Goal: Task Accomplishment & Management: Manage account settings

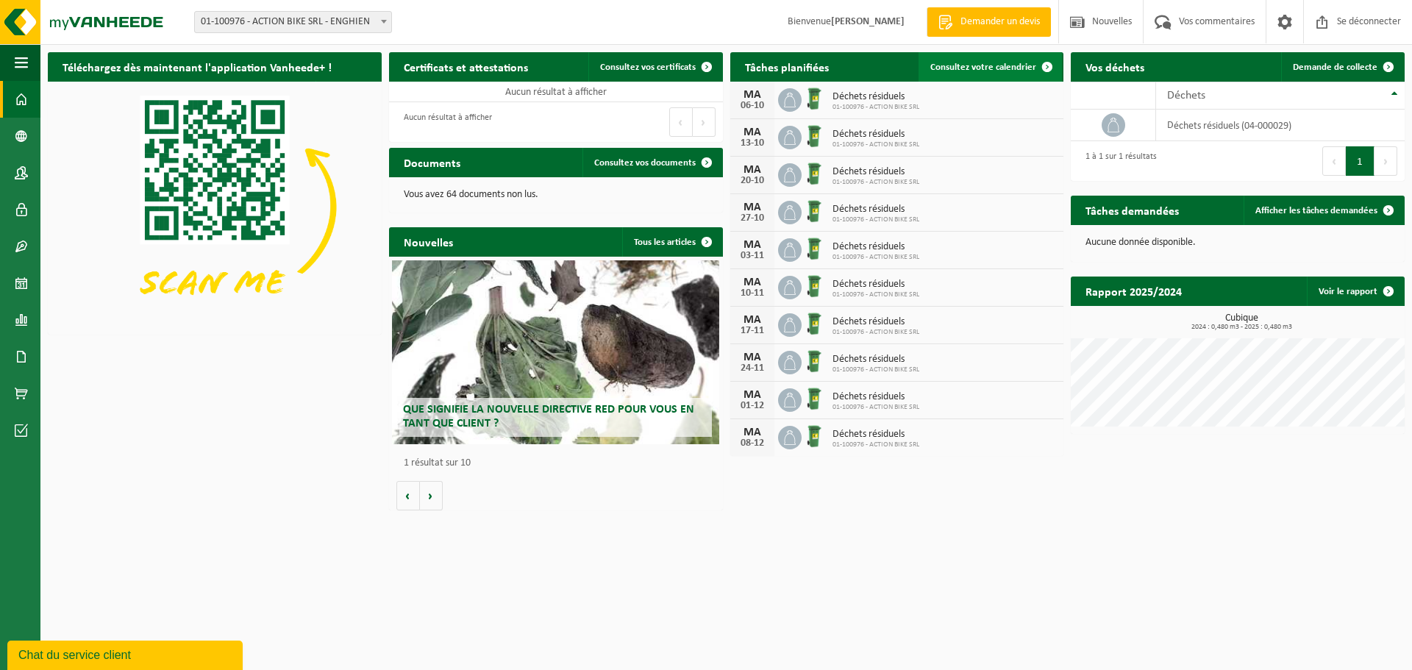
click at [954, 68] on font "Consultez votre calendrier" at bounding box center [983, 67] width 106 height 10
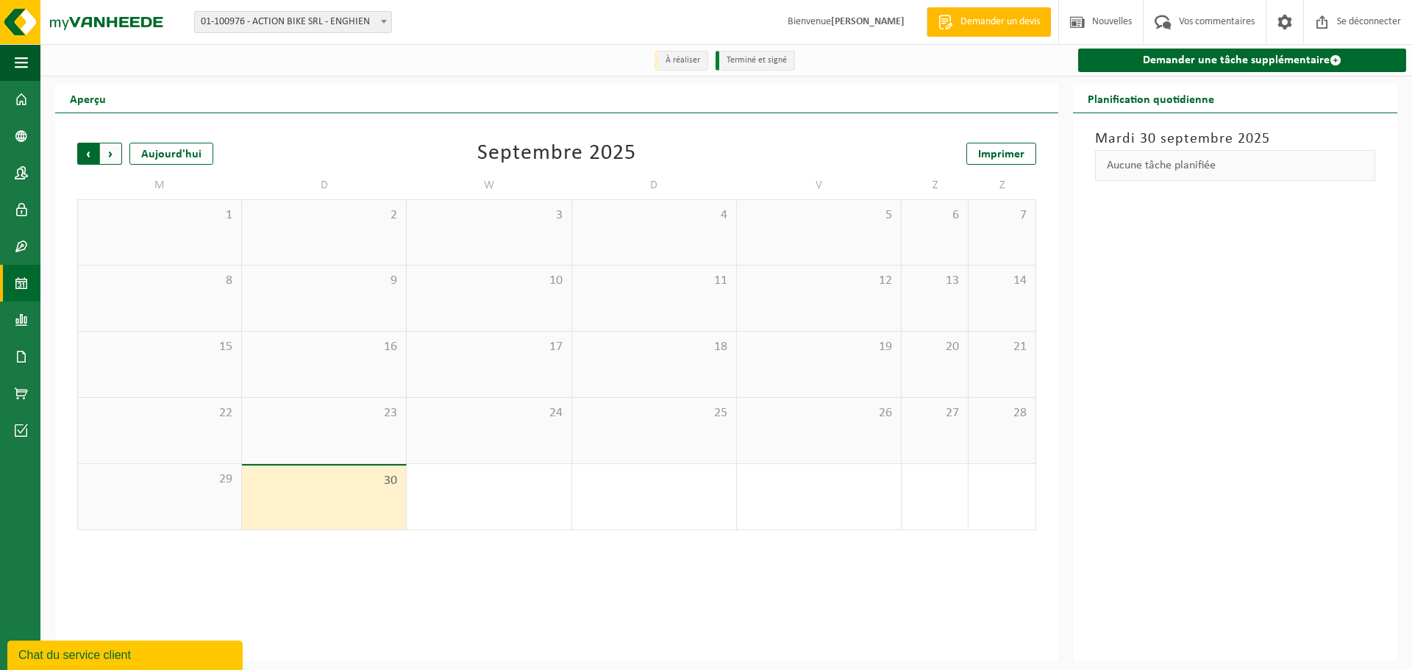
click at [112, 152] on span "Suivant" at bounding box center [111, 154] width 22 height 22
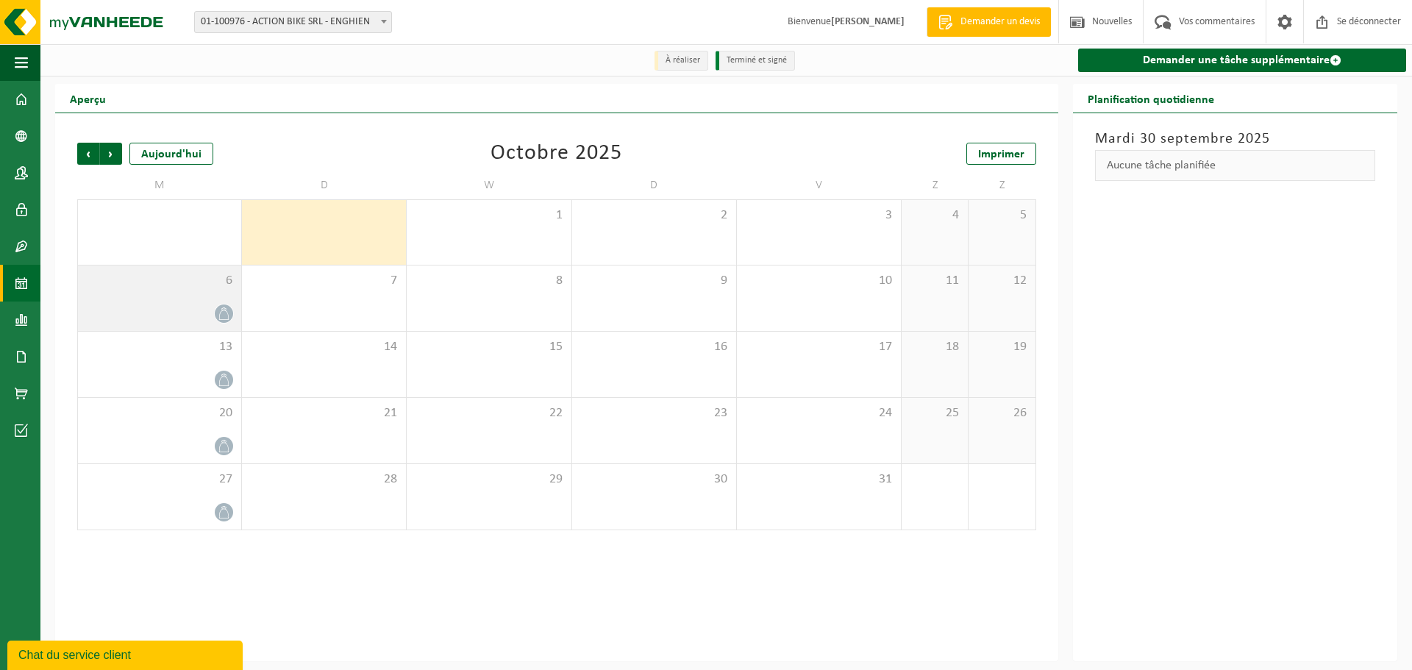
click at [132, 278] on span "6" at bounding box center [159, 281] width 149 height 16
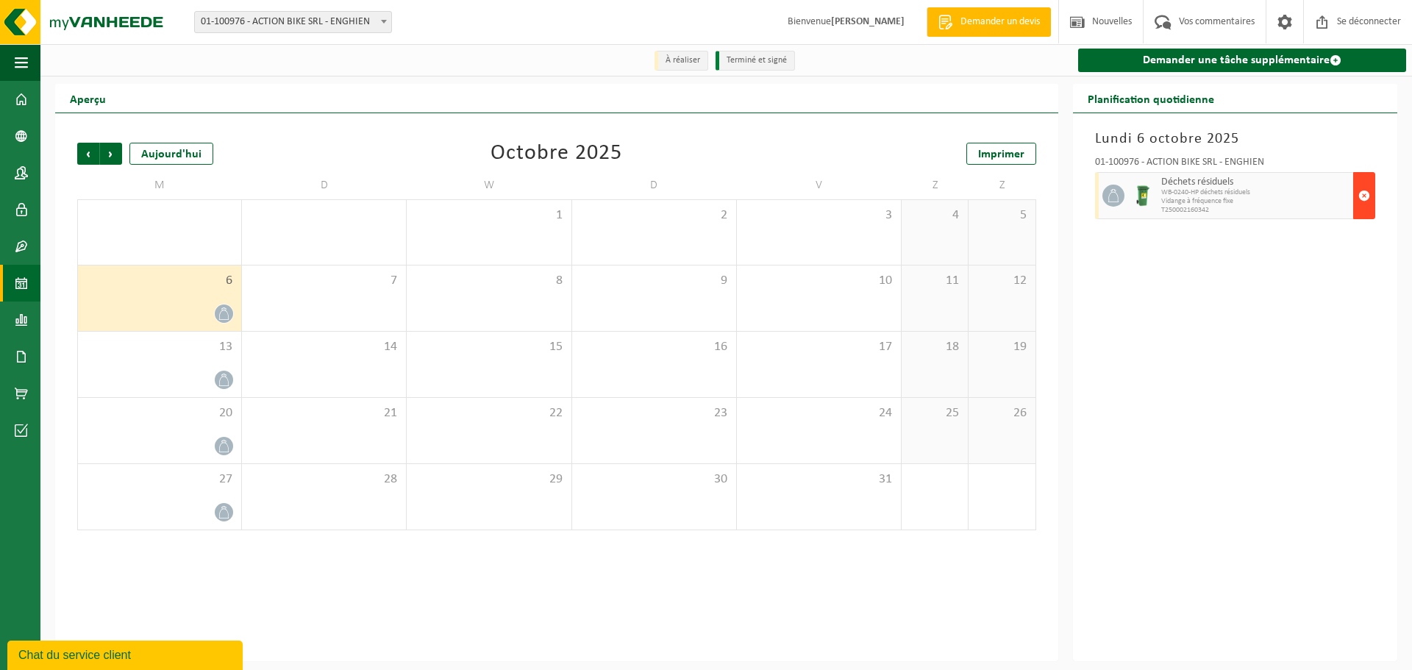
click at [1373, 194] on button "button" at bounding box center [1364, 195] width 22 height 47
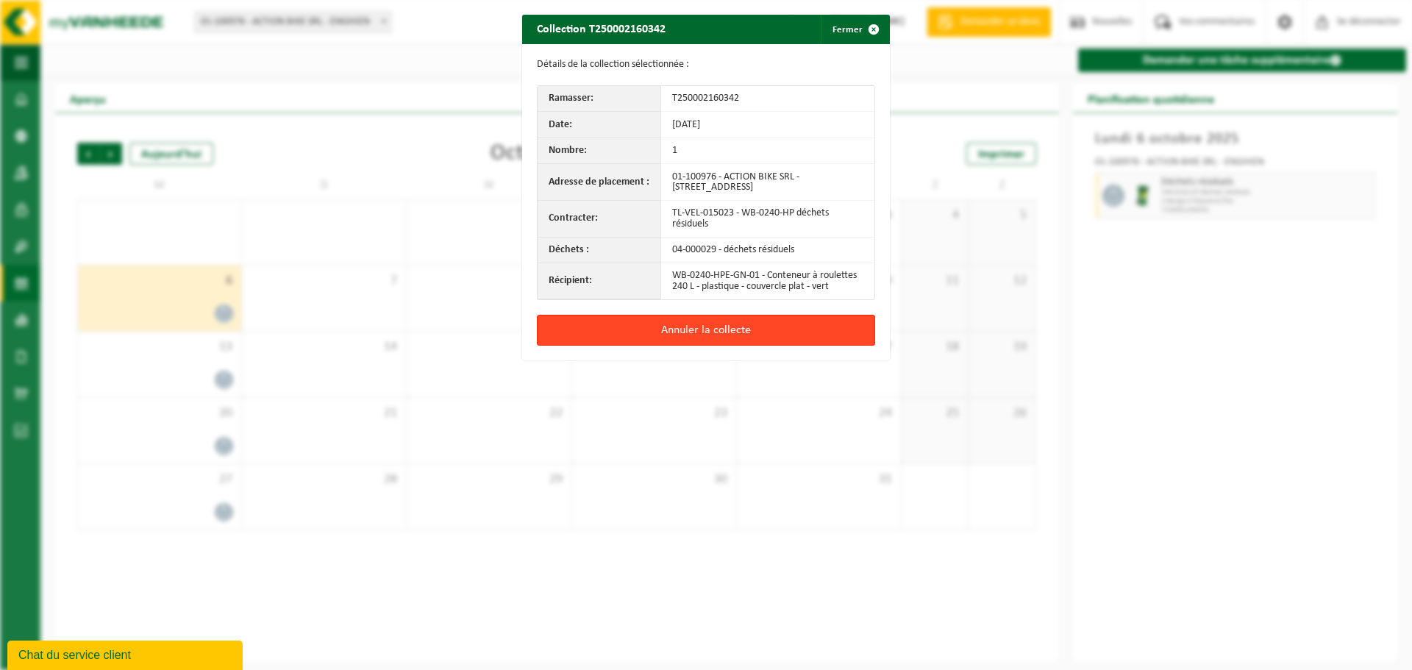
click at [711, 336] on font "Annuler la collecte" at bounding box center [706, 330] width 90 height 12
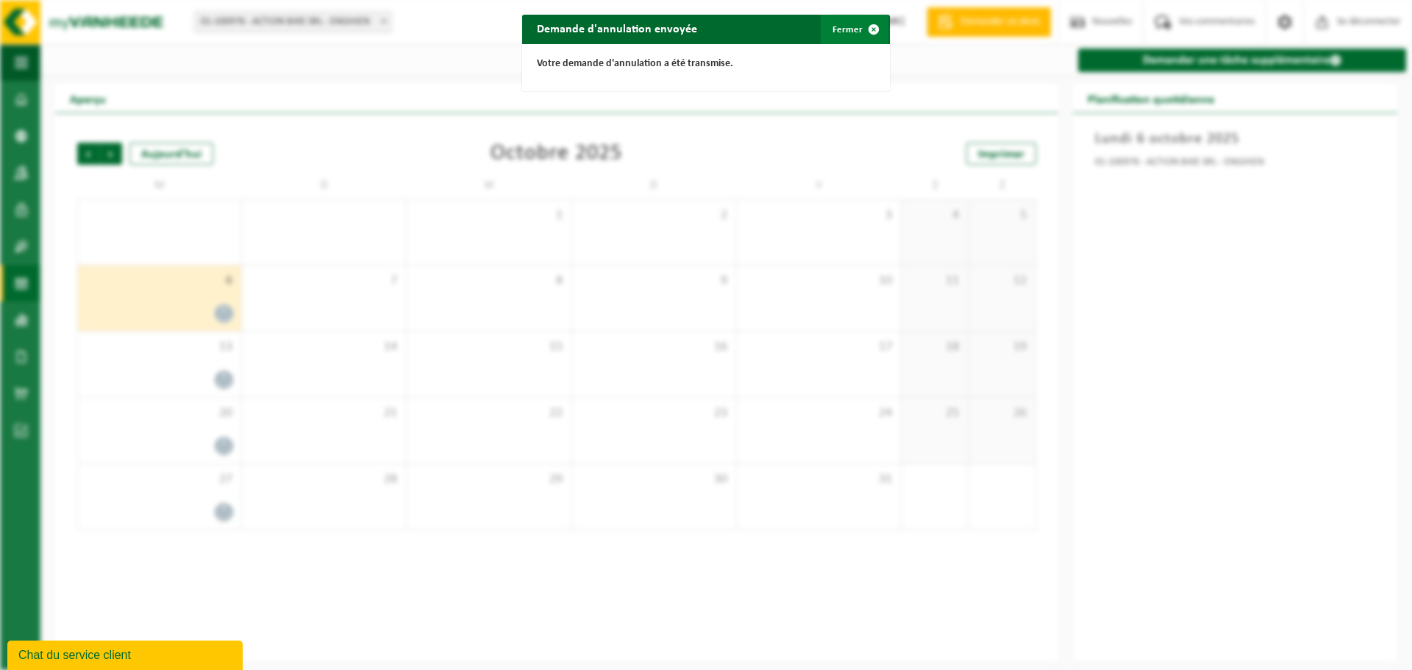
click at [841, 38] on button "Fermer" at bounding box center [855, 29] width 68 height 29
